Goal: Obtain resource: Download file/media

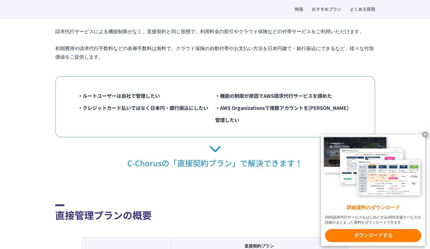
click at [424, 131] on x-t at bounding box center [425, 134] width 6 height 6
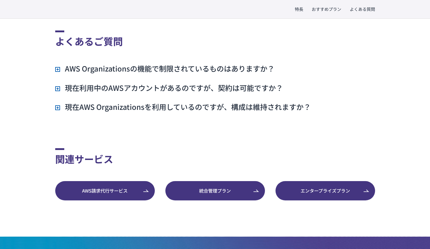
scroll to position [1160, 0]
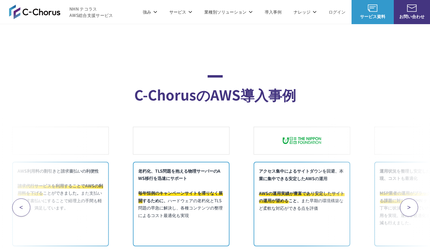
scroll to position [2331, 0]
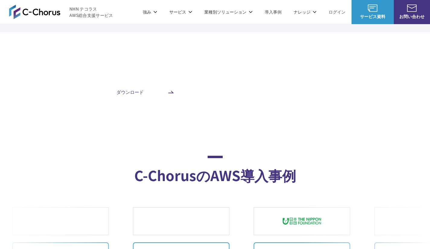
click at [127, 90] on span "ダウンロード" at bounding box center [129, 92] width 99 height 7
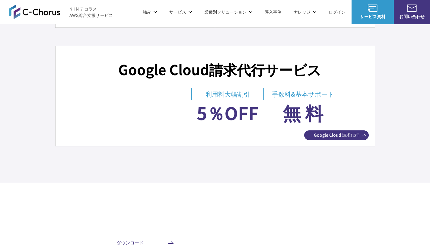
scroll to position [2170, 0]
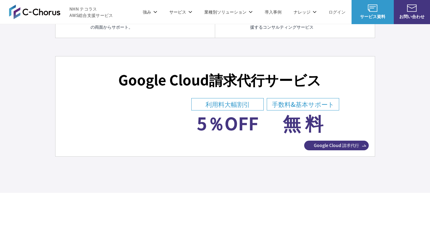
click at [31, 10] on img at bounding box center [34, 12] width 51 height 14
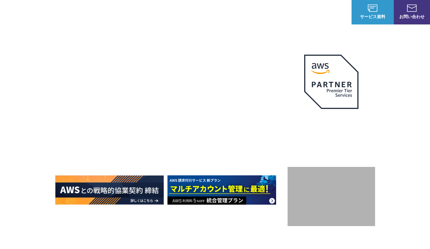
click at [211, 116] on h1 "AWS ジャーニーの 成功を実現" at bounding box center [171, 128] width 232 height 58
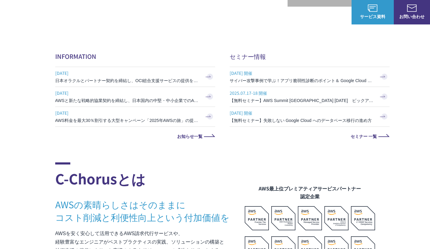
scroll to position [321, 0]
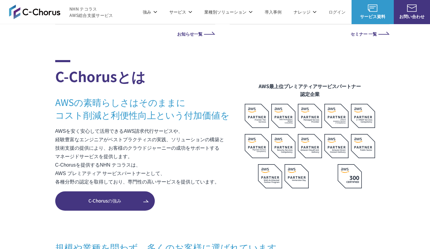
click at [103, 201] on span "C-Chorusの強み" at bounding box center [104, 200] width 99 height 7
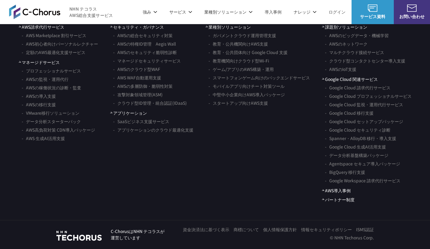
scroll to position [3438, 0]
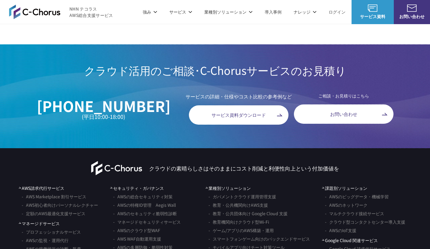
click at [208, 113] on link "サービス資料ダウンロード" at bounding box center [238, 114] width 99 height 19
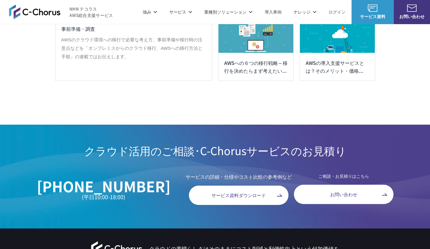
click at [51, 148] on h2 "クラウド活用のご相談･C-Chorusサービス のお見積り" at bounding box center [215, 150] width 430 height 15
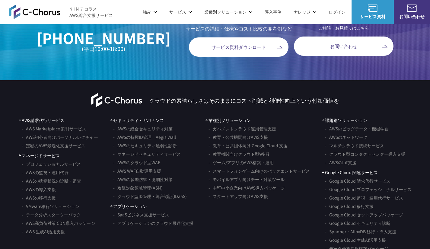
scroll to position [3519, 0]
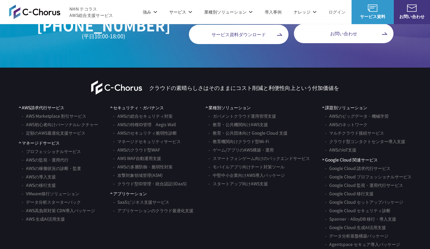
click at [46, 186] on link "AWSの移行支援" at bounding box center [39, 185] width 34 height 8
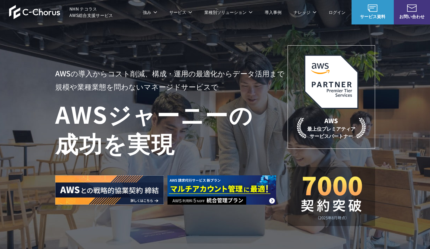
click at [407, 11] on img at bounding box center [412, 8] width 10 height 7
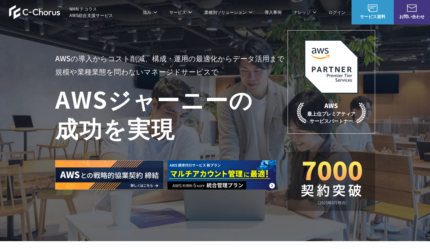
scroll to position [14, 0]
